Goal: Navigation & Orientation: Understand site structure

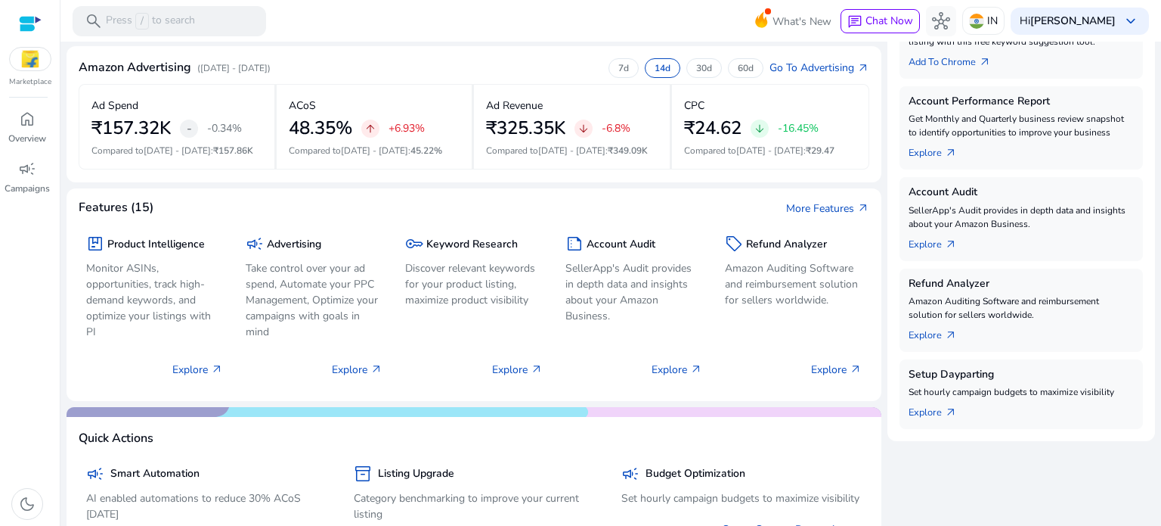
scroll to position [351, 0]
click at [481, 277] on p "Discover relevant keywords for your product listing, maximize product visibility" at bounding box center [473, 283] width 137 height 48
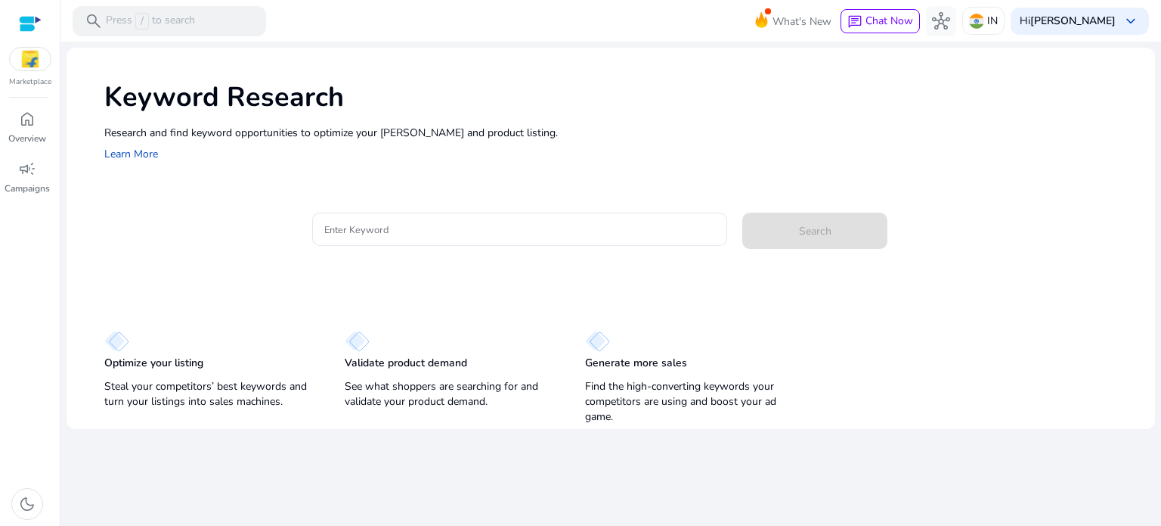
click at [21, 64] on img at bounding box center [30, 59] width 41 height 23
click at [18, 135] on p "Overview" at bounding box center [27, 139] width 38 height 14
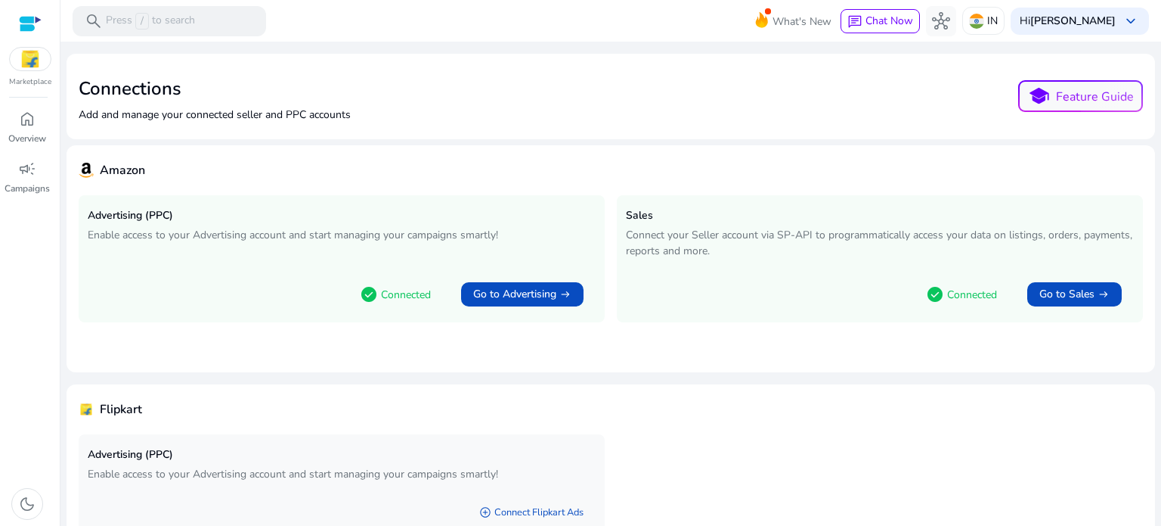
scroll to position [85, 0]
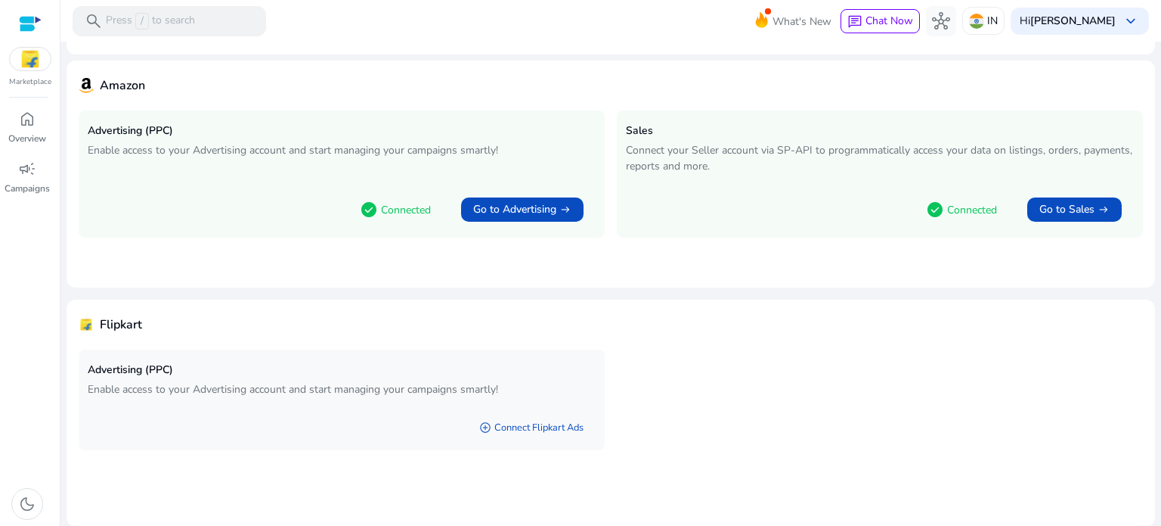
click at [184, 377] on div "Advertising (PPC) Enable access to your Advertising account and start managing …" at bounding box center [342, 379] width 508 height 43
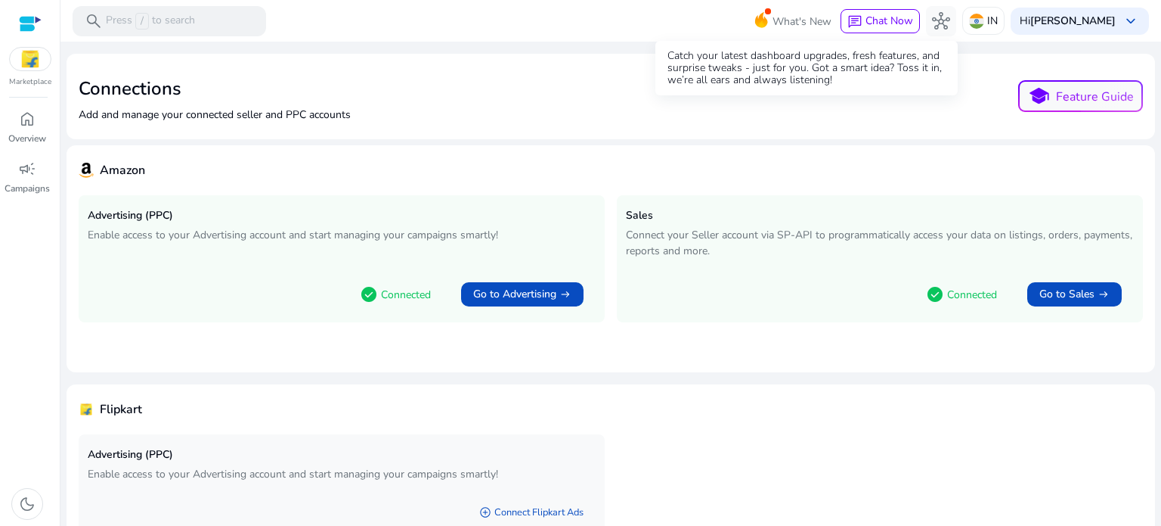
click at [783, 23] on span "What's New" at bounding box center [802, 21] width 59 height 26
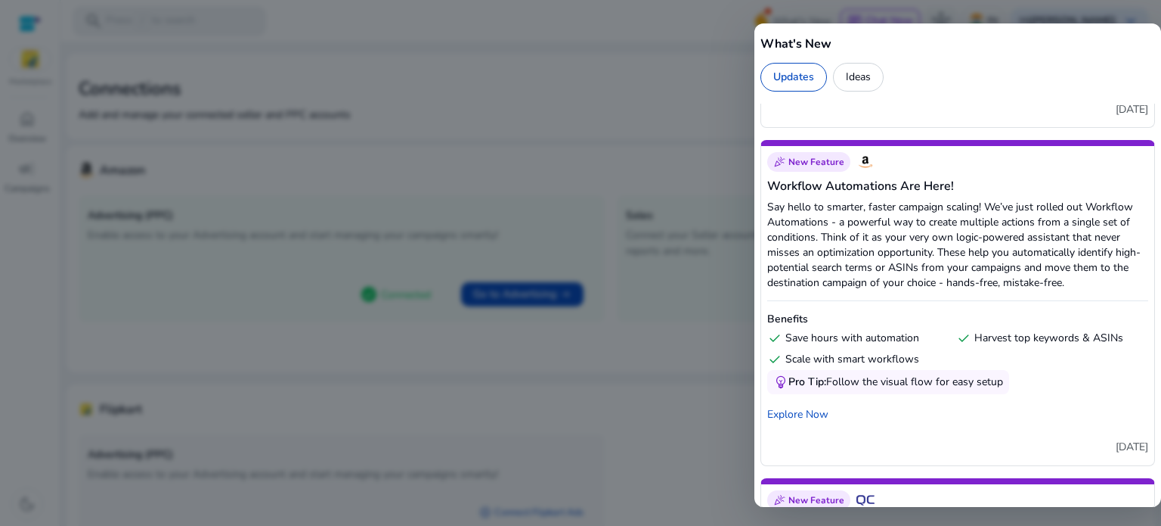
scroll to position [1485, 0]
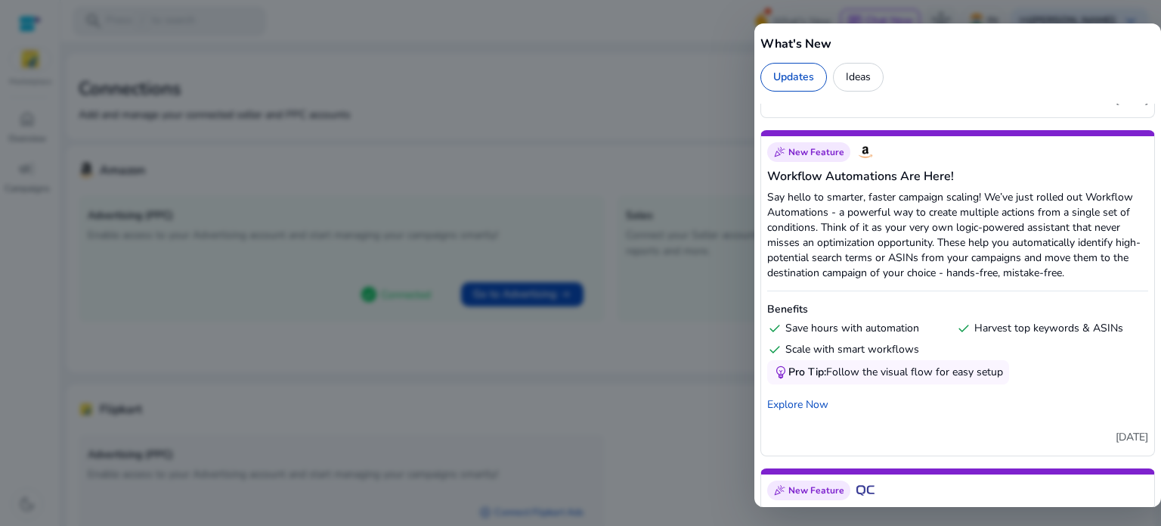
click at [390, 259] on div at bounding box center [580, 263] width 1161 height 526
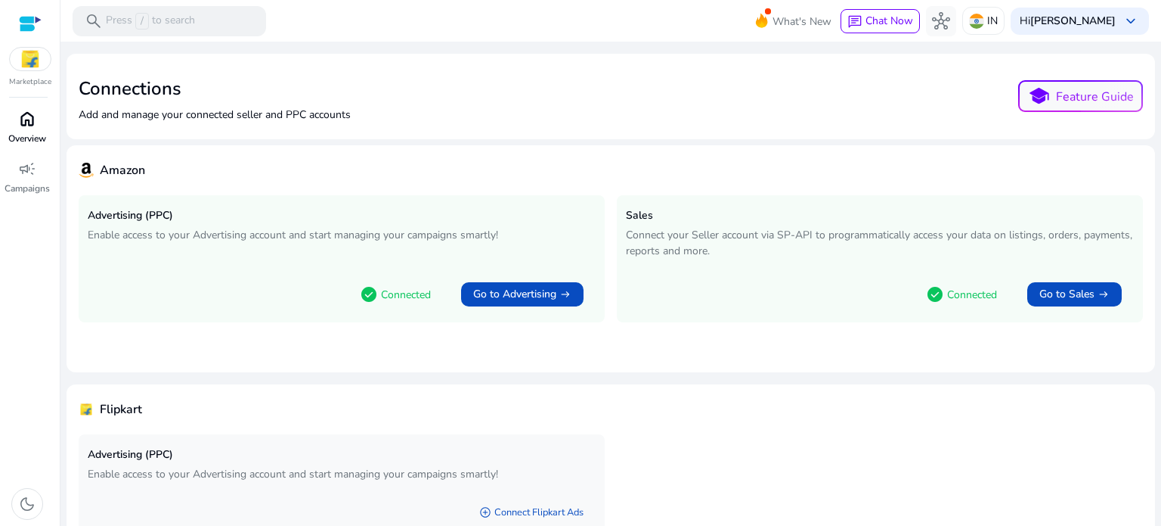
click at [18, 124] on span "home" at bounding box center [27, 119] width 18 height 18
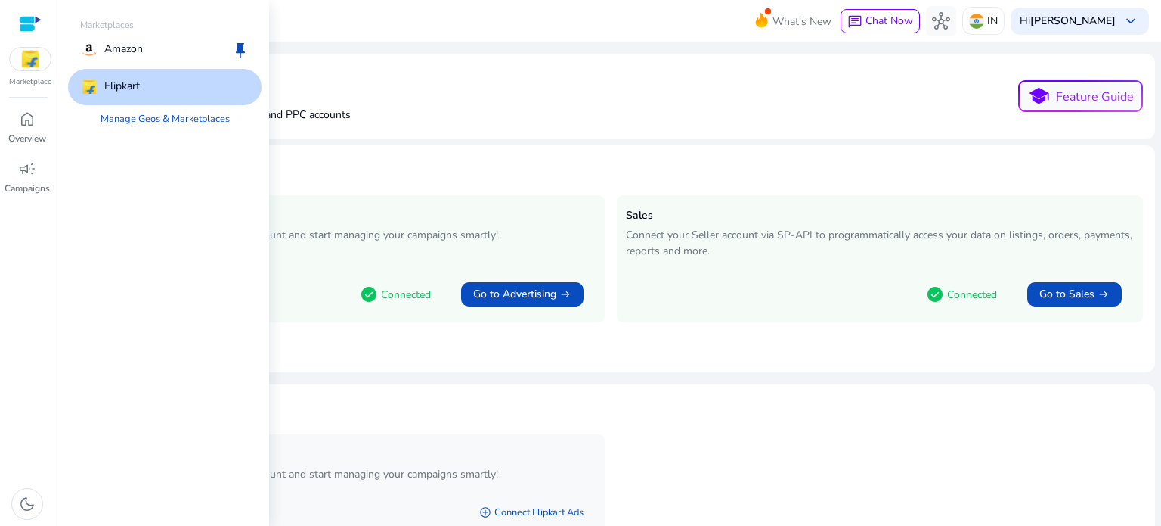
click at [26, 57] on img at bounding box center [30, 59] width 41 height 23
click at [139, 110] on link "Manage Geos & Marketplaces" at bounding box center [165, 118] width 154 height 27
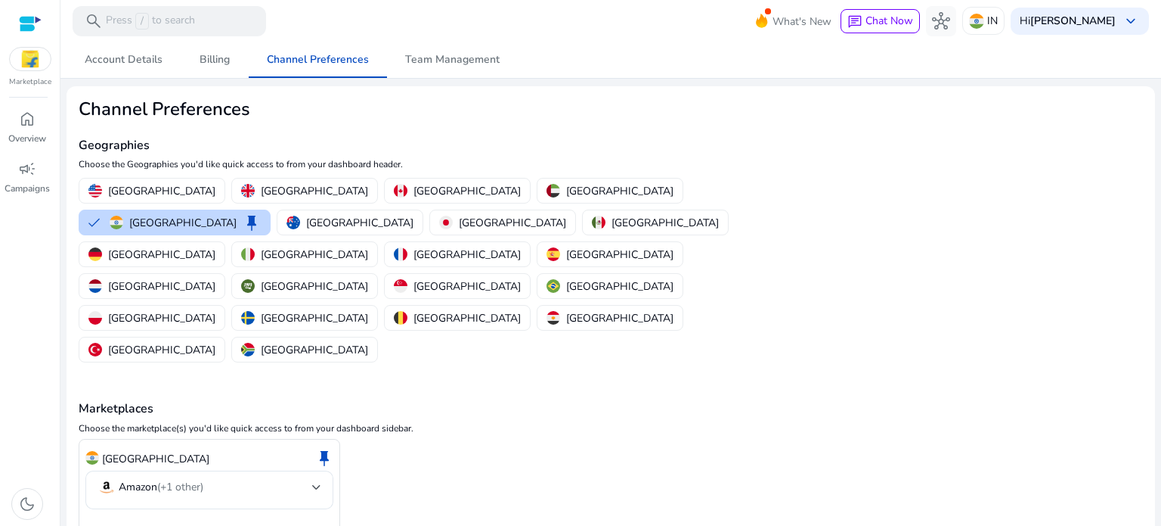
click at [41, 55] on img at bounding box center [30, 59] width 41 height 23
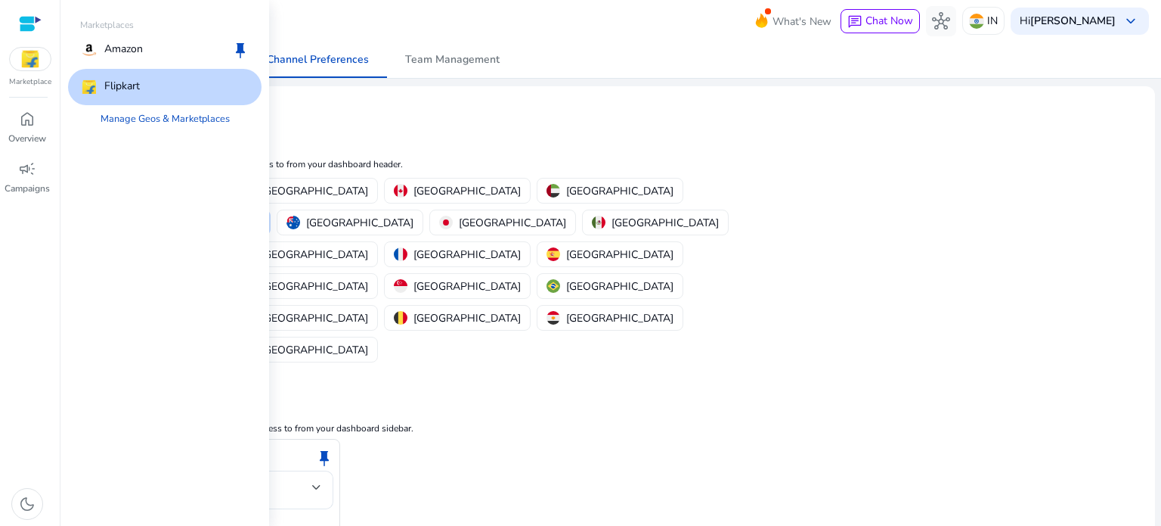
click at [150, 90] on div "Flipkart" at bounding box center [165, 87] width 194 height 36
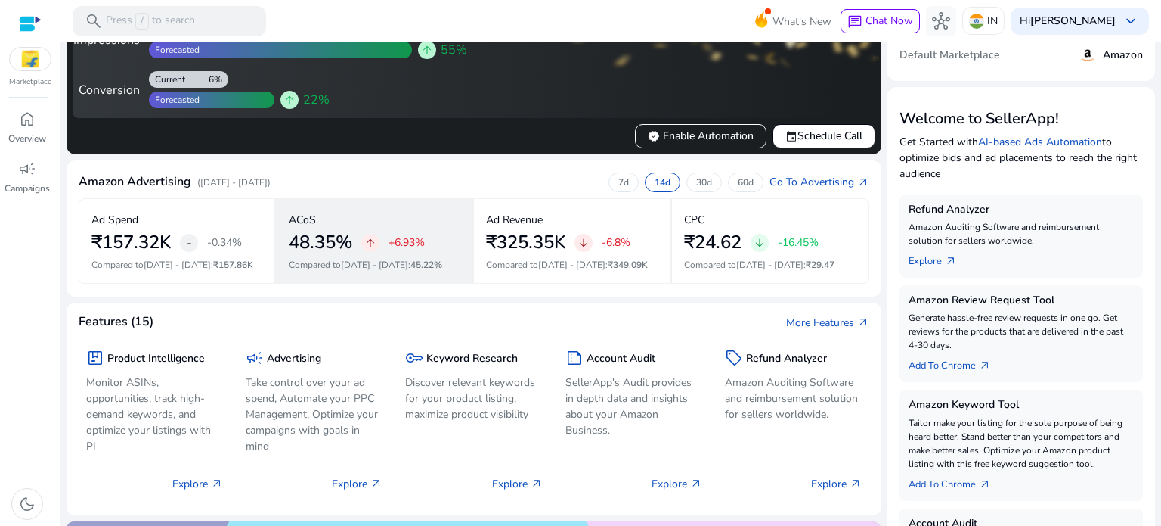
scroll to position [127, 0]
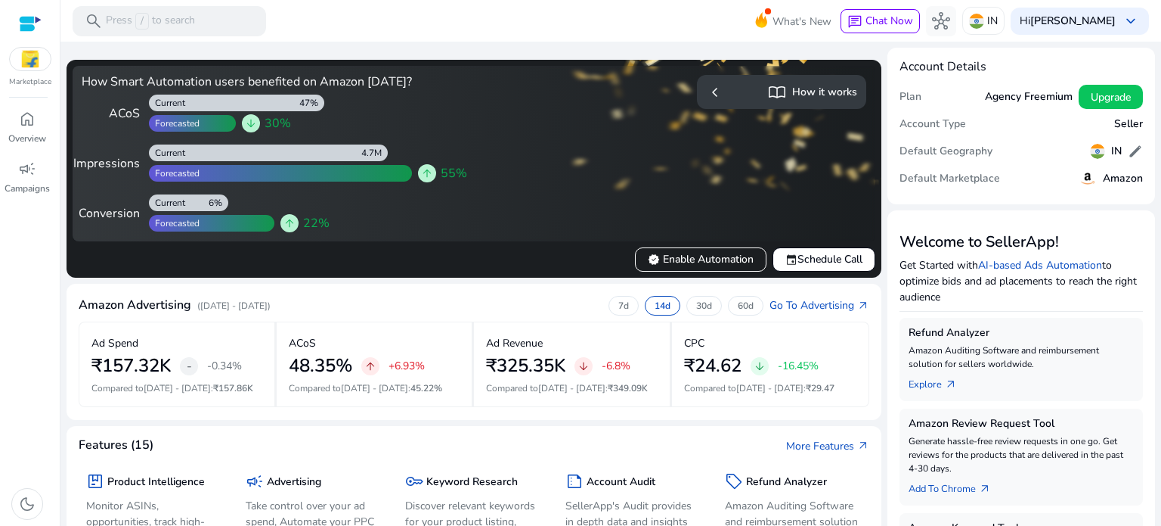
scroll to position [127, 0]
